Goal: Find specific page/section: Find specific page/section

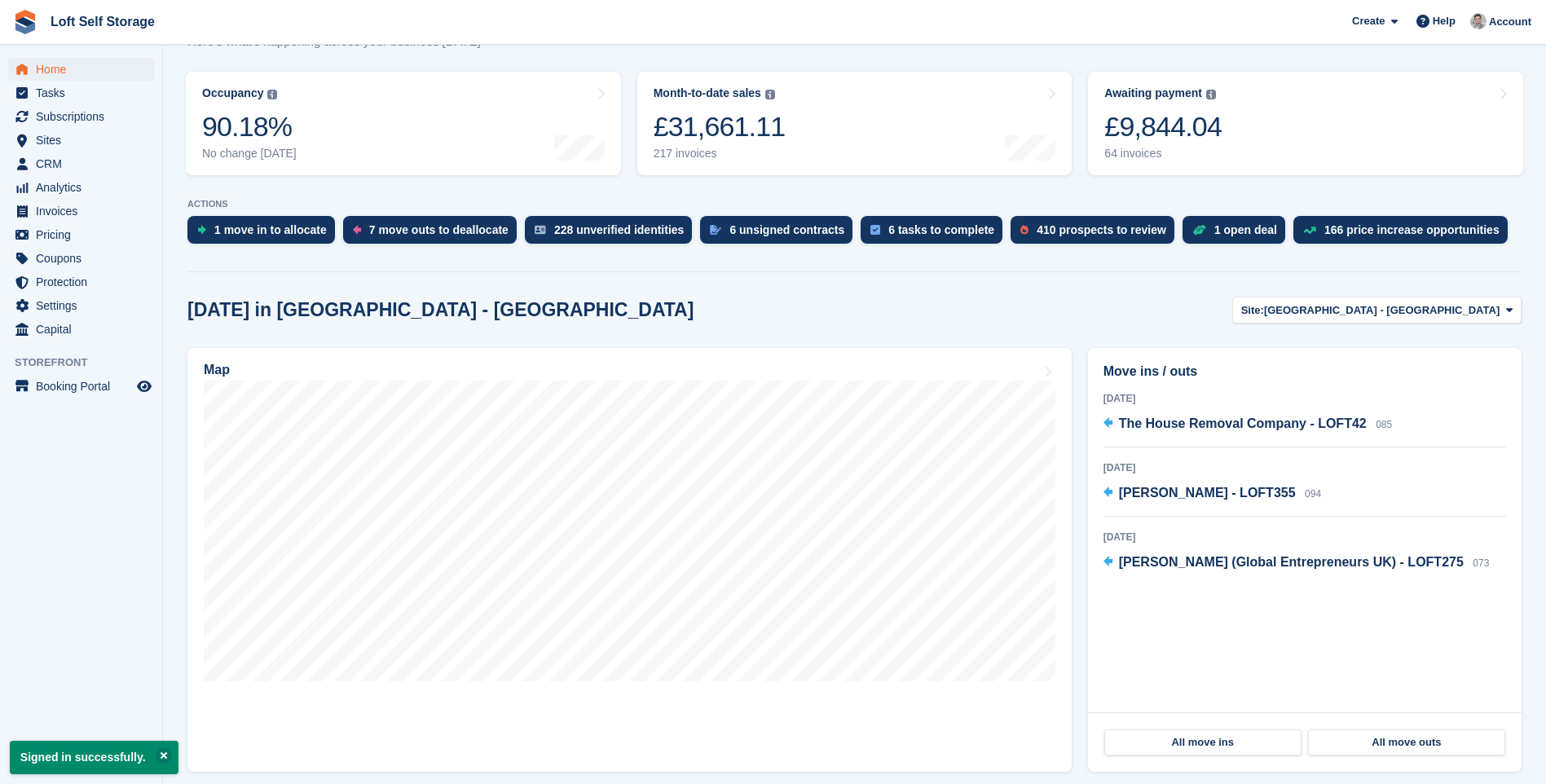
scroll to position [245, 0]
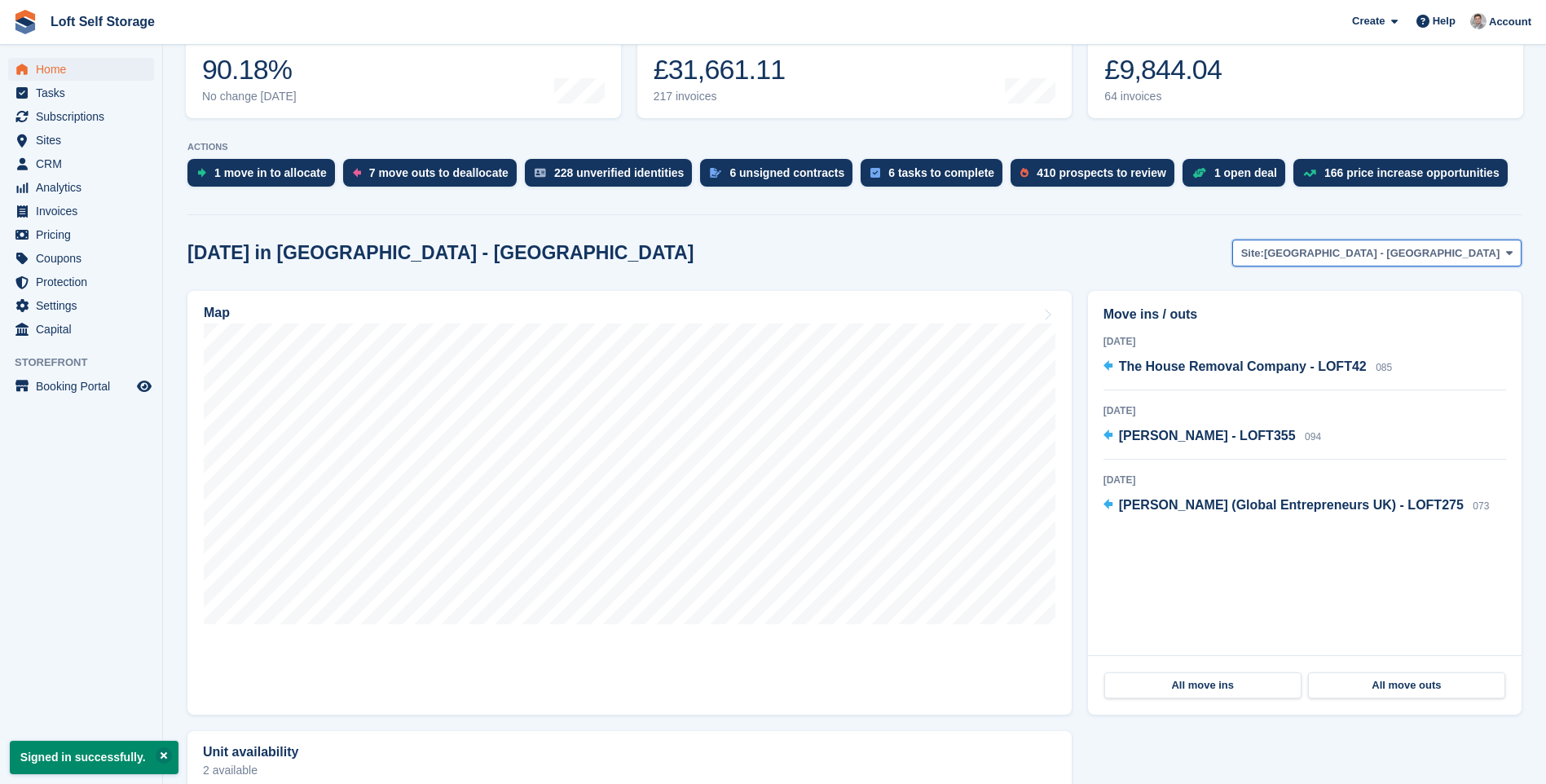
click at [1511, 255] on icon at bounding box center [1509, 252] width 7 height 11
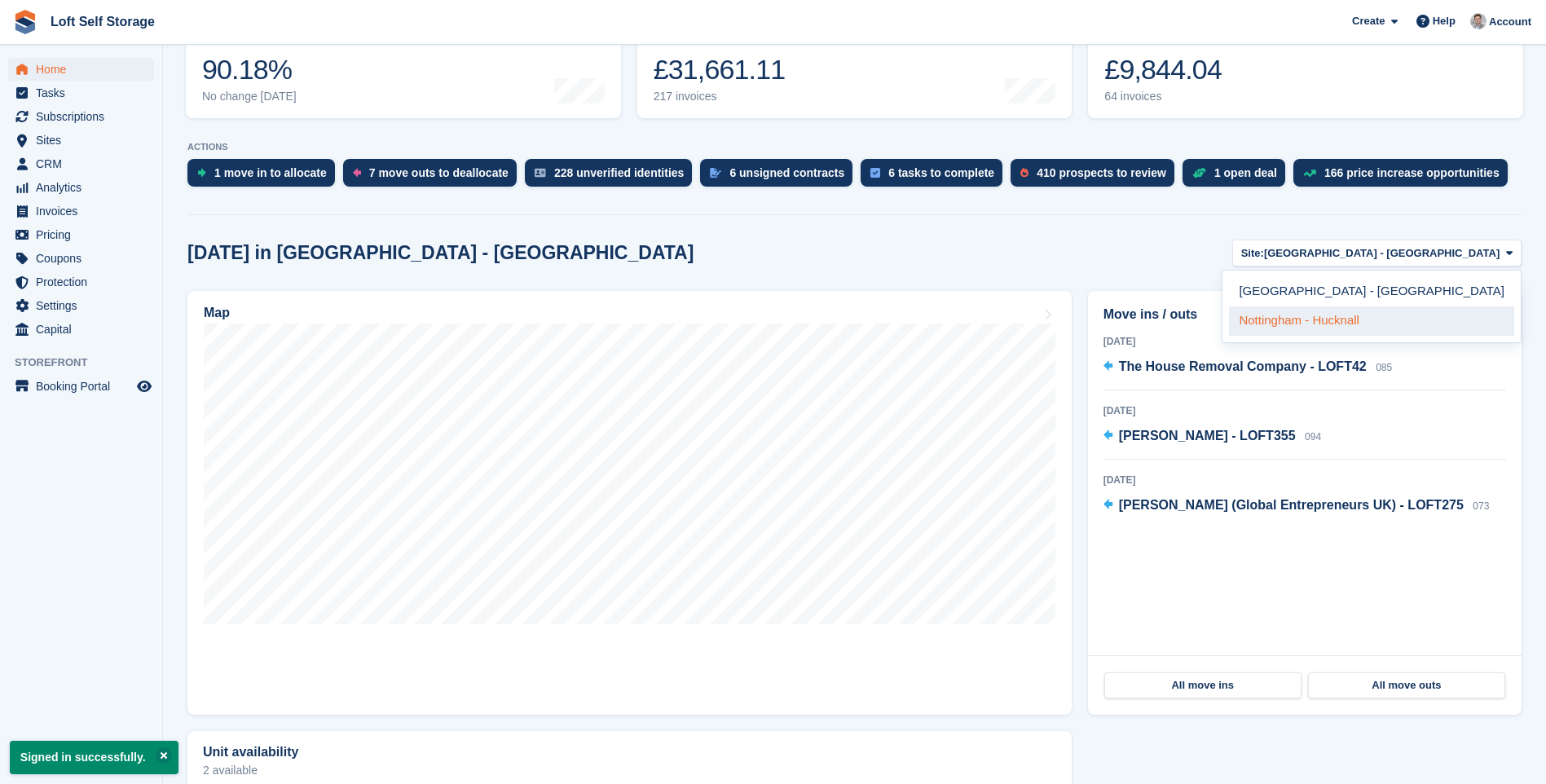
click at [1438, 313] on link "Nottingham - Hucknall" at bounding box center [1371, 321] width 285 height 30
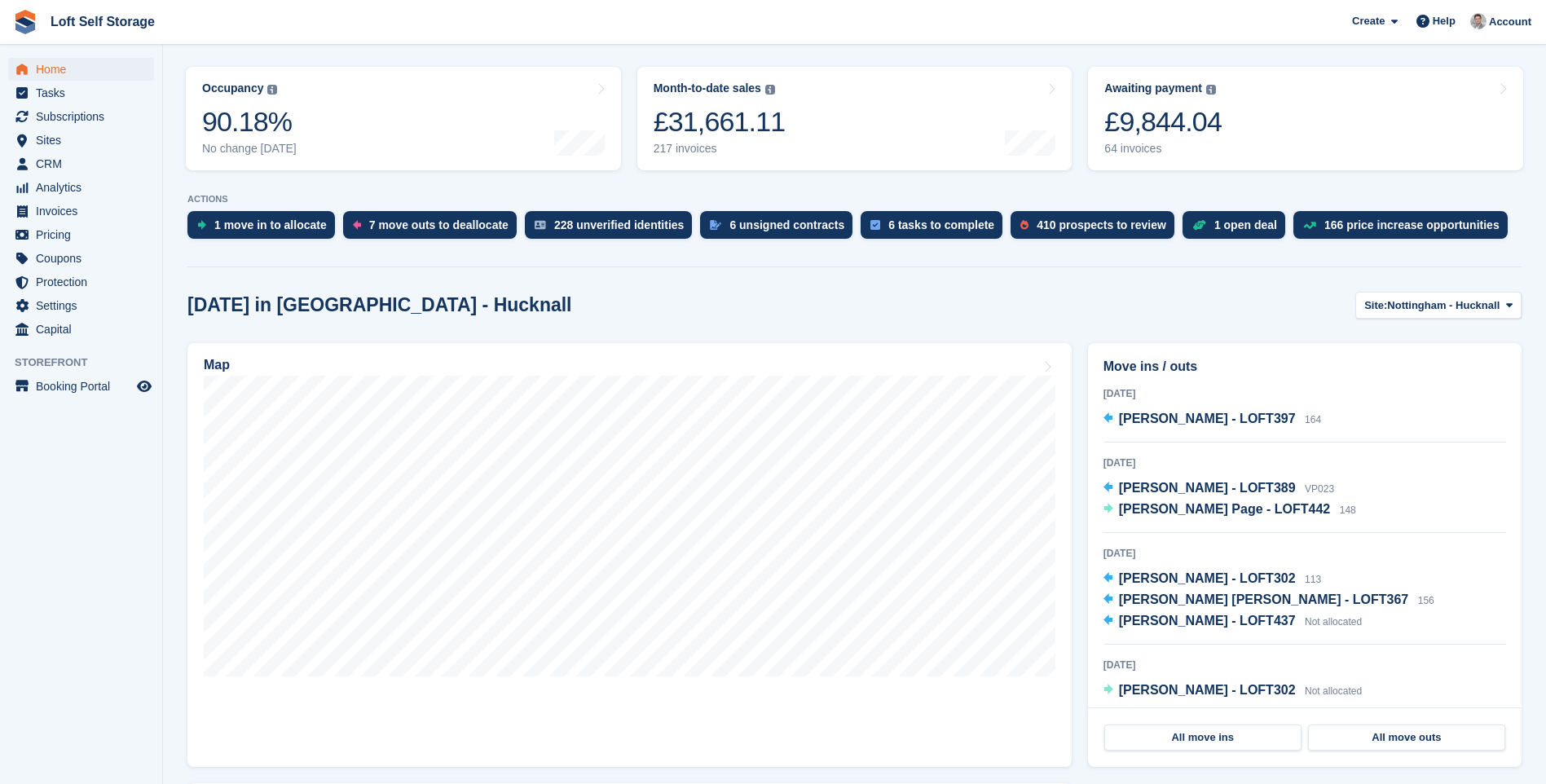
scroll to position [163, 0]
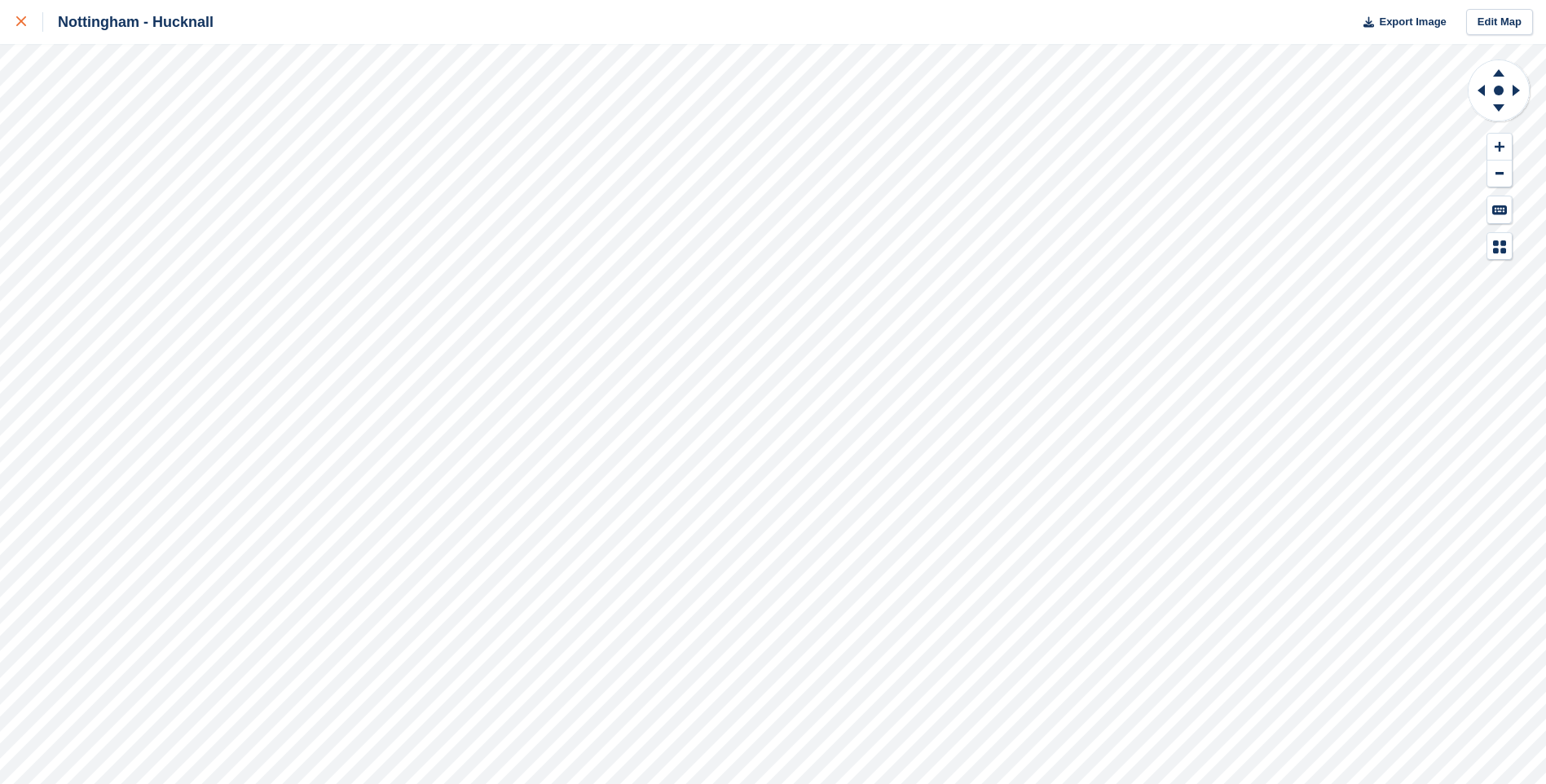
click at [19, 13] on div at bounding box center [30, 22] width 27 height 19
click at [22, 24] on icon at bounding box center [21, 21] width 10 height 10
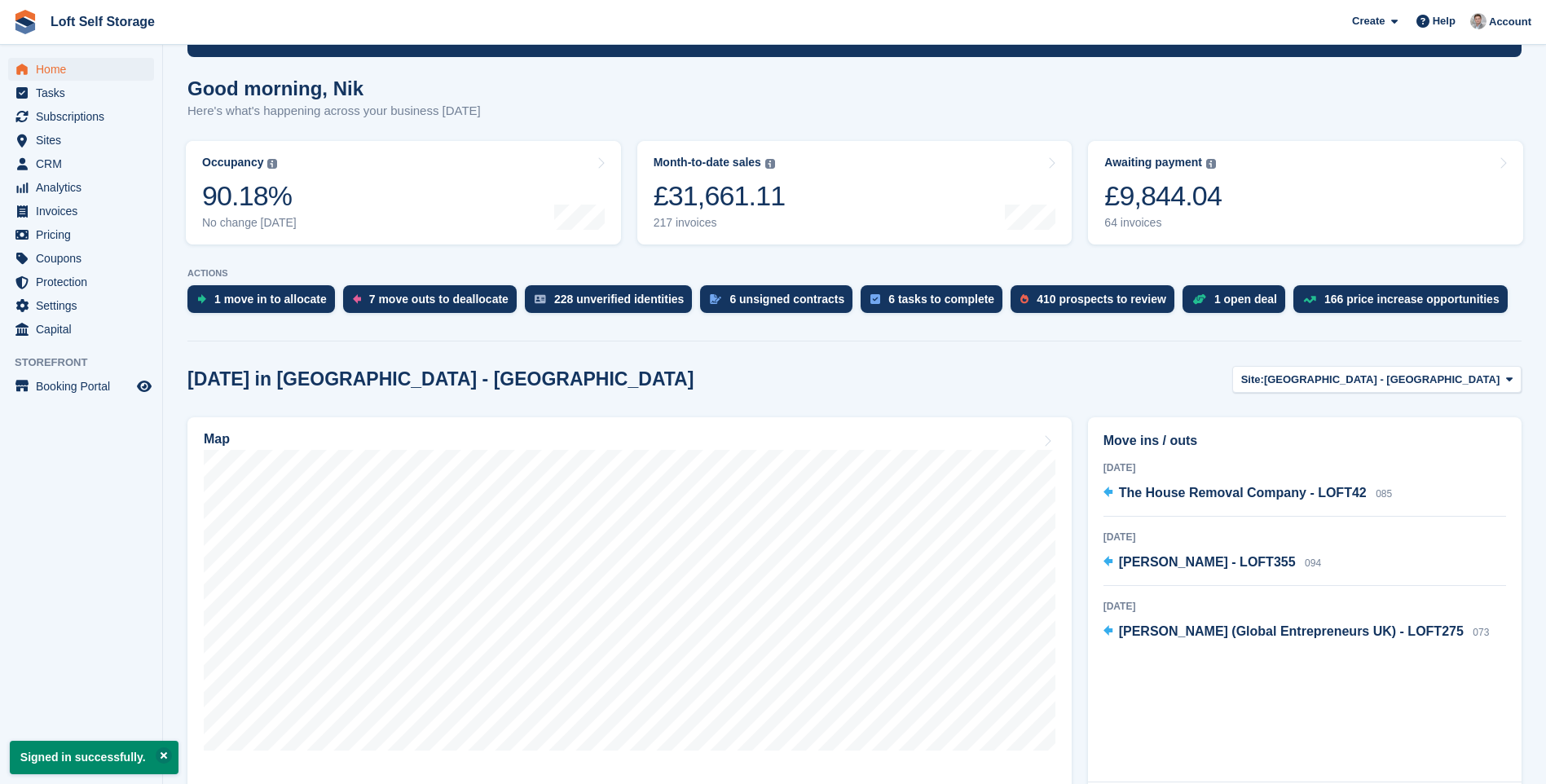
scroll to position [81, 0]
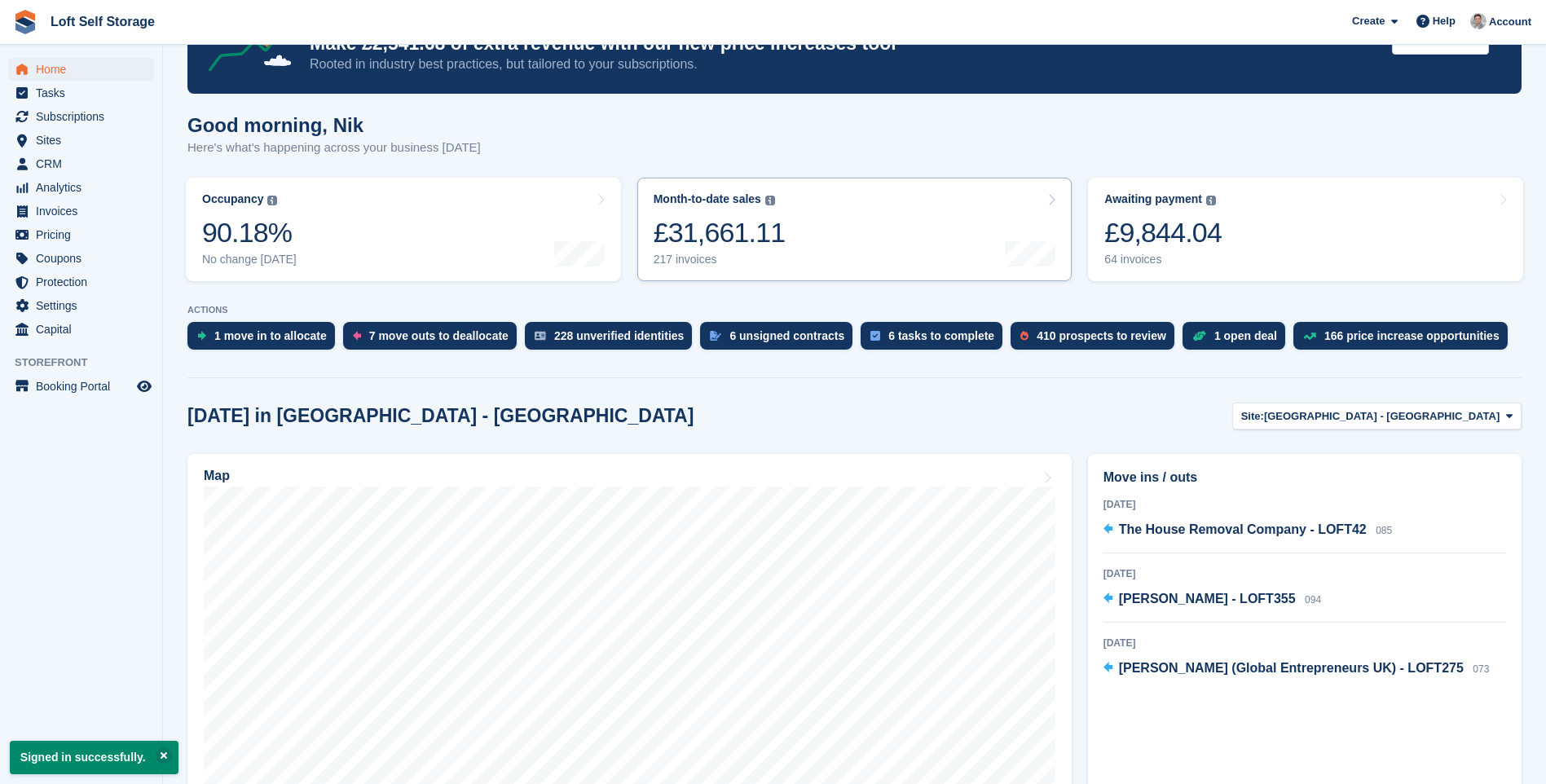
click at [852, 246] on link "Month-to-date sales The sum of all finalised invoices generated this month to d…" at bounding box center [855, 229] width 435 height 103
